Goal: Task Accomplishment & Management: Manage account settings

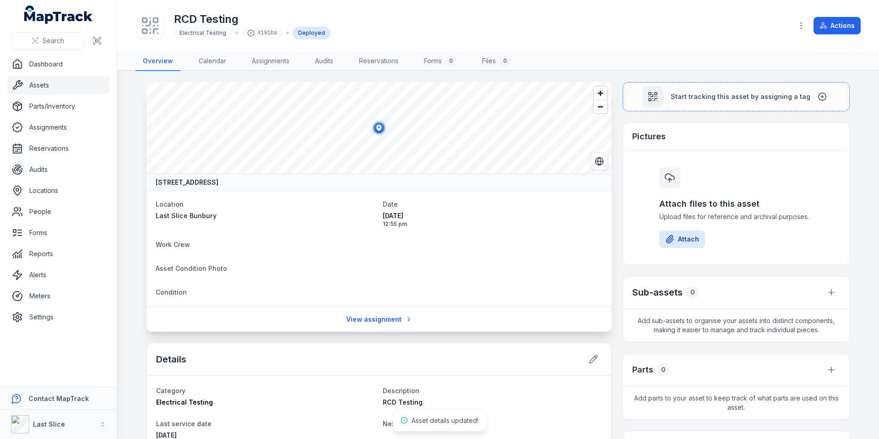
scroll to position [86, 0]
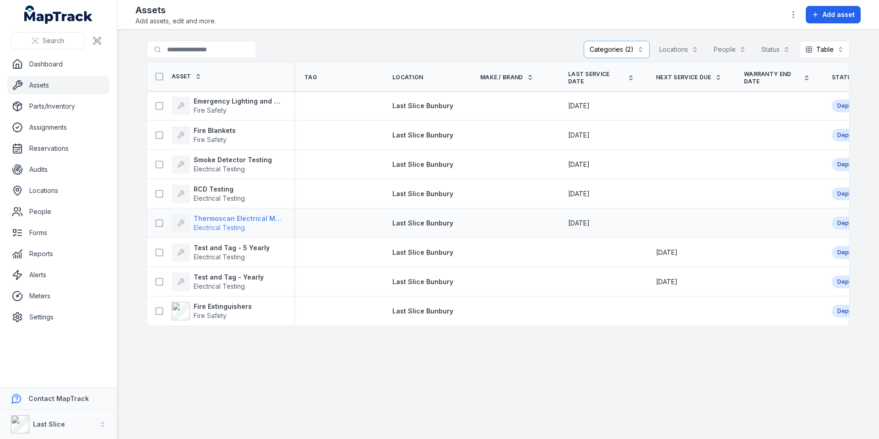
click at [248, 220] on strong "Thermoscan Electrical Meter Boards" at bounding box center [238, 218] width 89 height 9
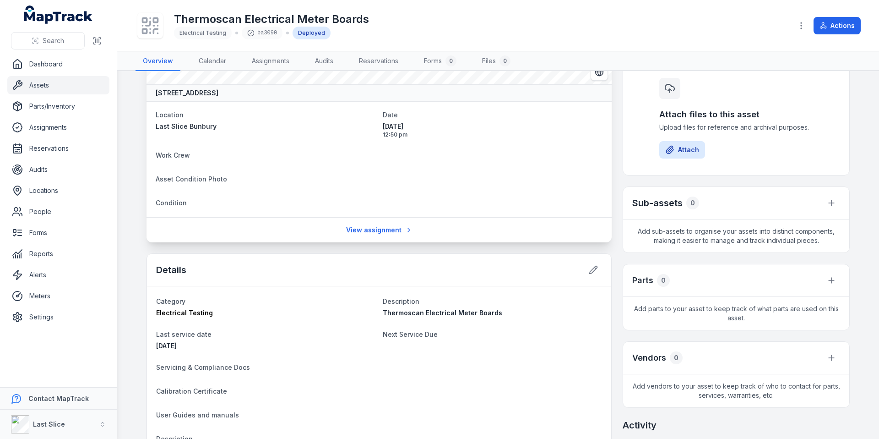
scroll to position [90, 0]
click at [591, 269] on icon at bounding box center [594, 269] width 8 height 8
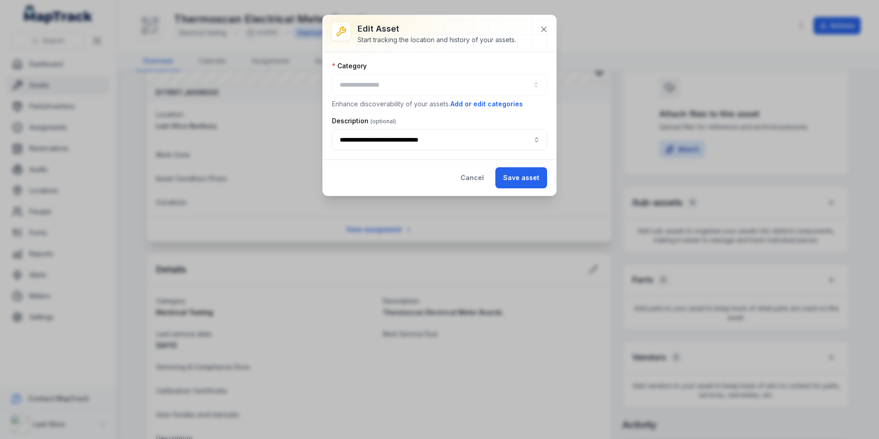
type input "**********"
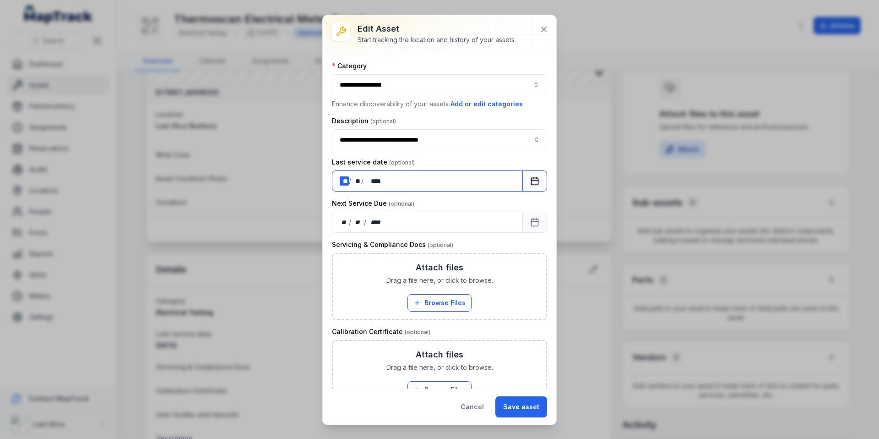
click at [340, 181] on div "** **" at bounding box center [344, 180] width 9 height 9
click at [522, 179] on button "Calendar" at bounding box center [534, 180] width 25 height 21
click at [532, 222] on button "Calendar" at bounding box center [534, 221] width 25 height 21
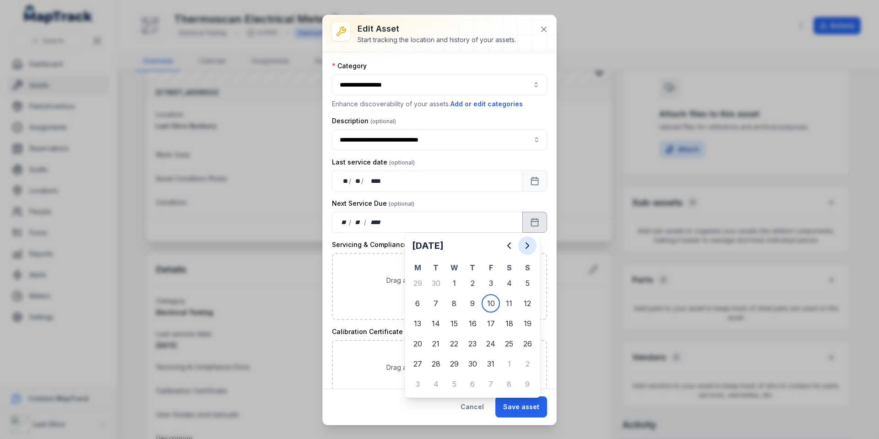
click at [532, 248] on icon "Next" at bounding box center [527, 245] width 11 height 11
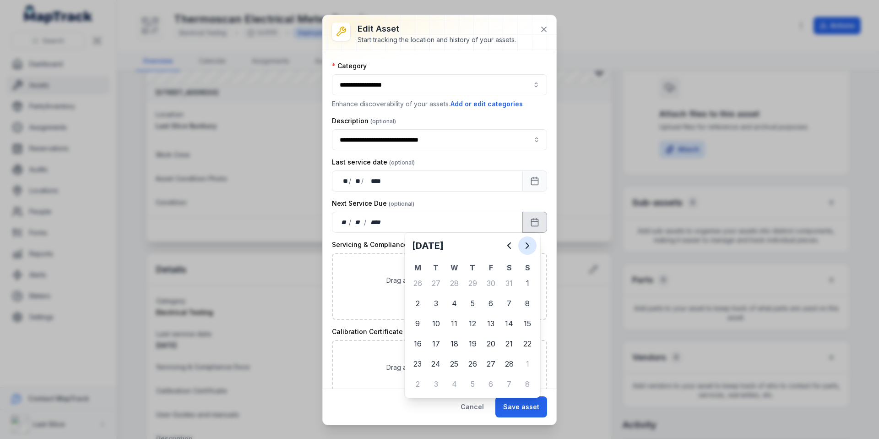
click at [531, 248] on icon "Next" at bounding box center [527, 245] width 11 height 11
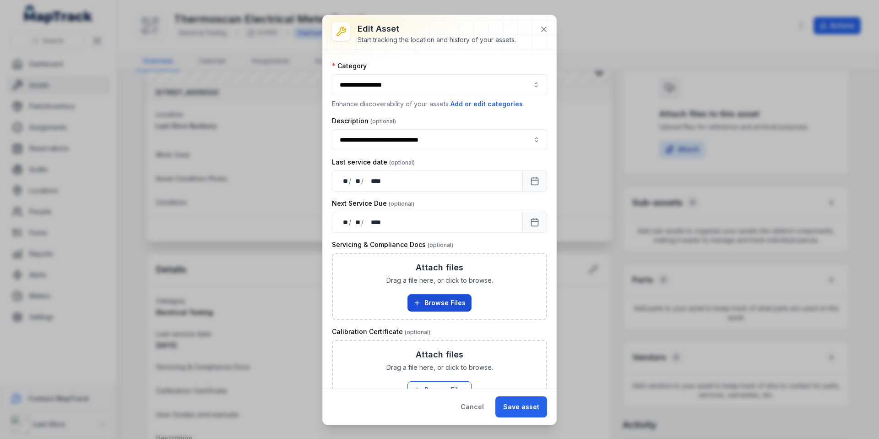
click at [443, 305] on button "Browse Files" at bounding box center [439, 302] width 64 height 17
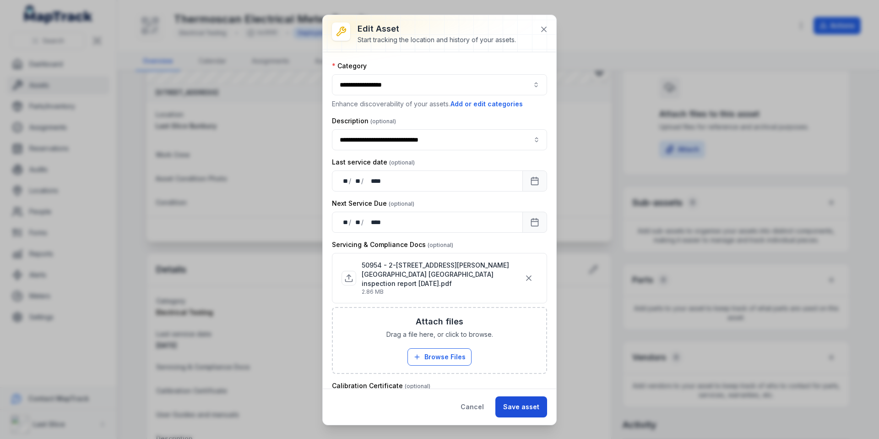
click at [528, 400] on button "Save asset" at bounding box center [521, 406] width 52 height 21
